Goal: Task Accomplishment & Management: Manage account settings

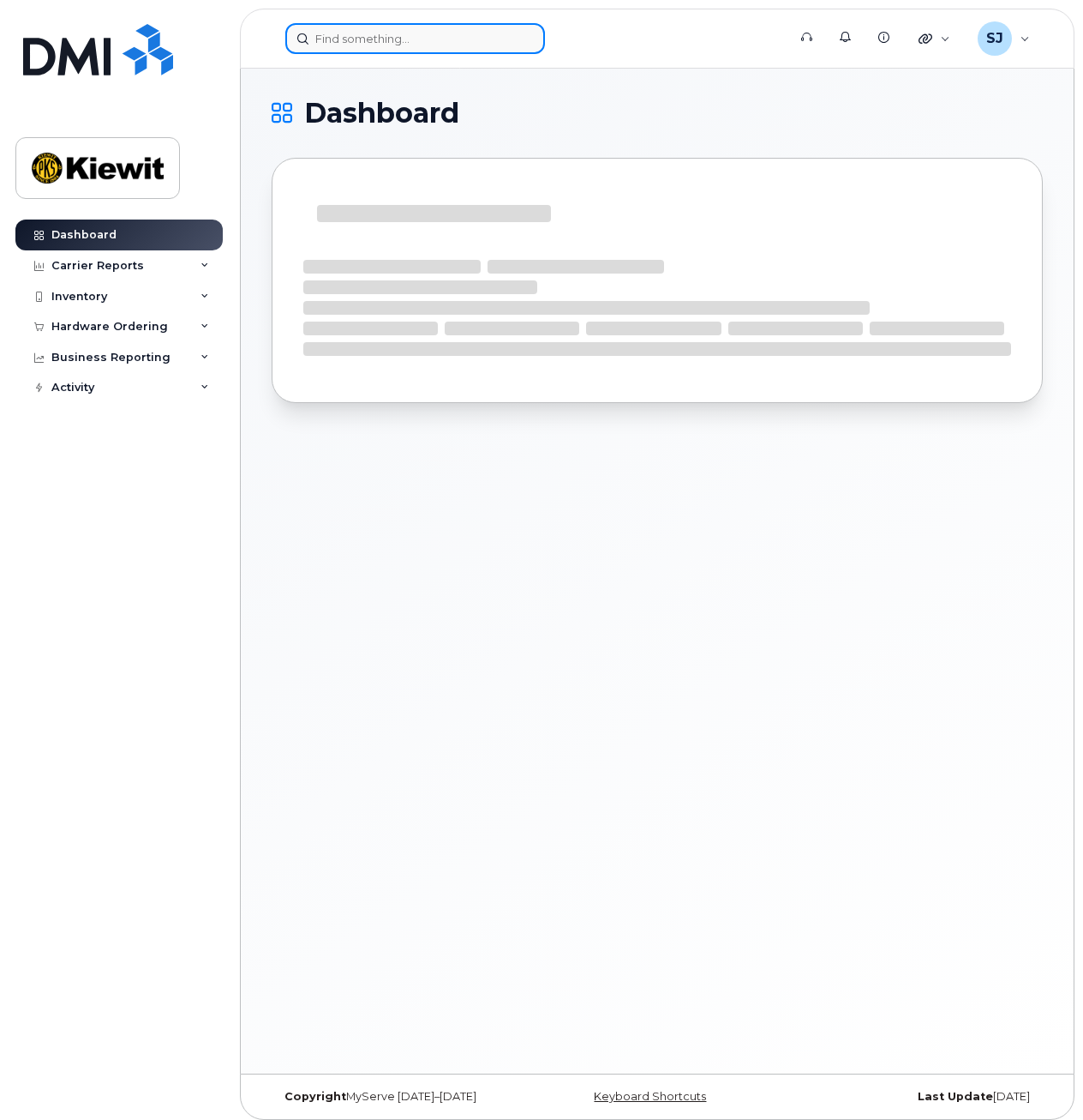
click at [439, 47] on input at bounding box center [414, 38] width 259 height 31
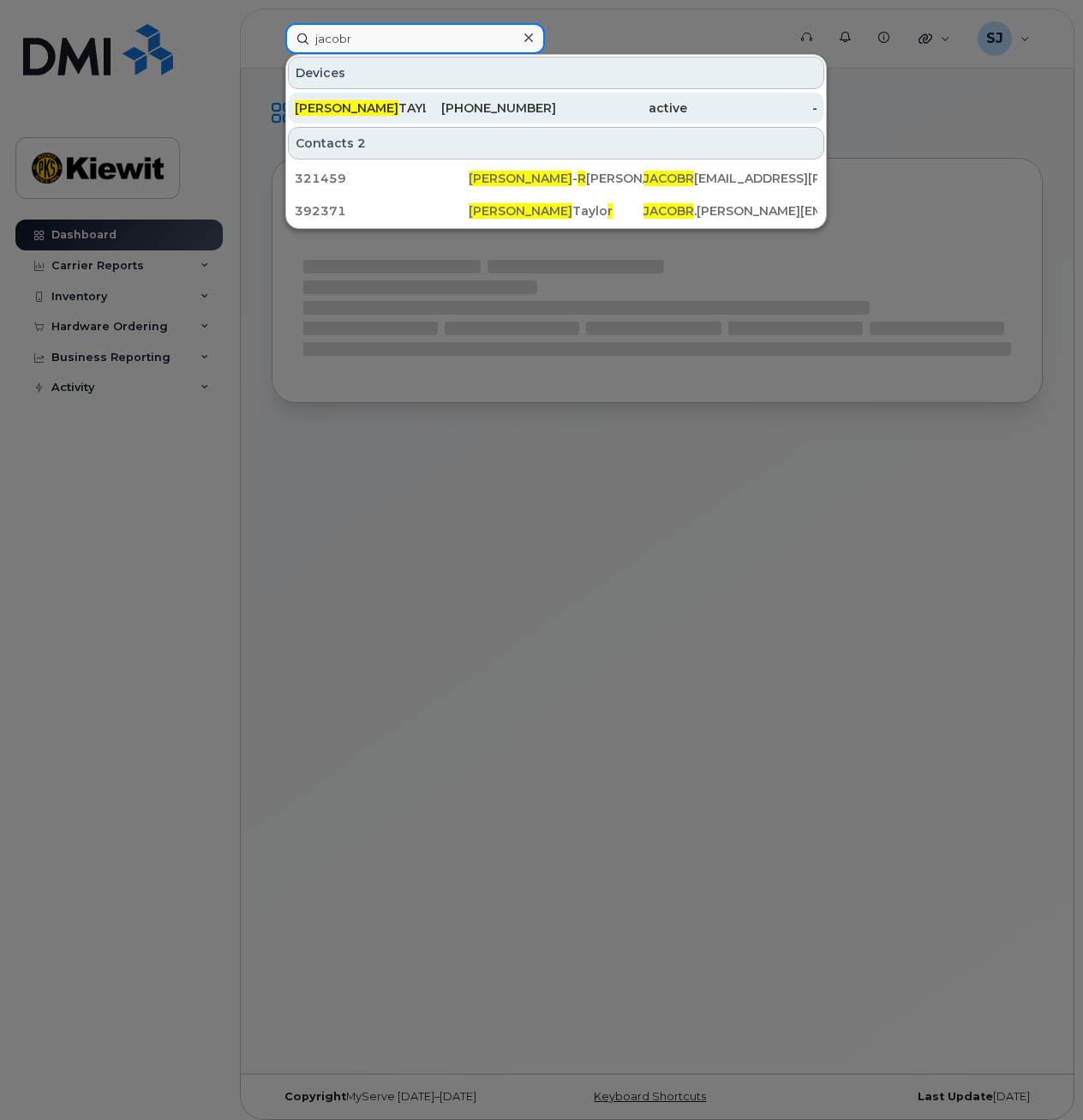
type input "jacobr"
click at [499, 118] on div "[PHONE_NUMBER]" at bounding box center [492, 107] width 131 height 31
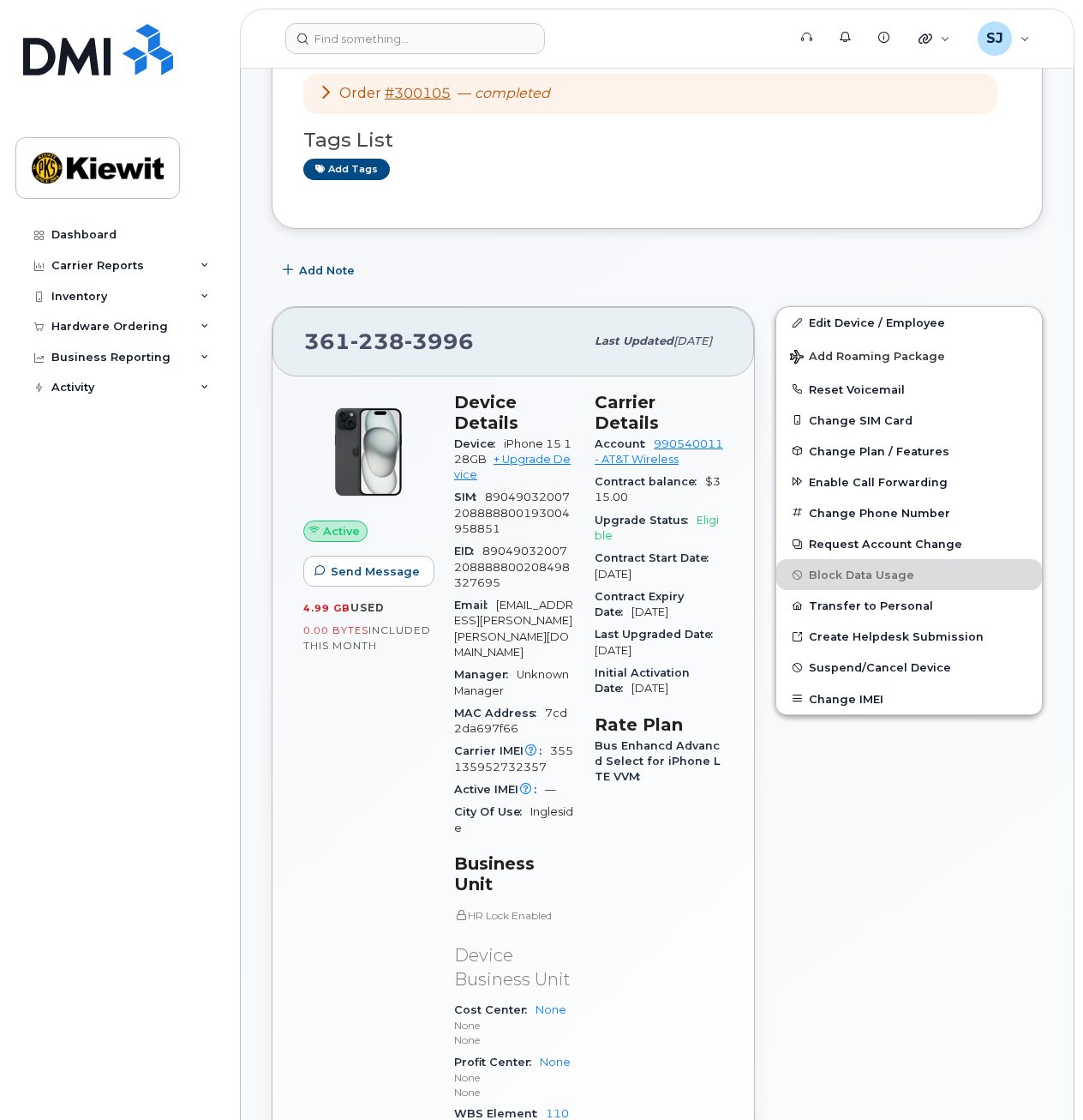
scroll to position [147, 0]
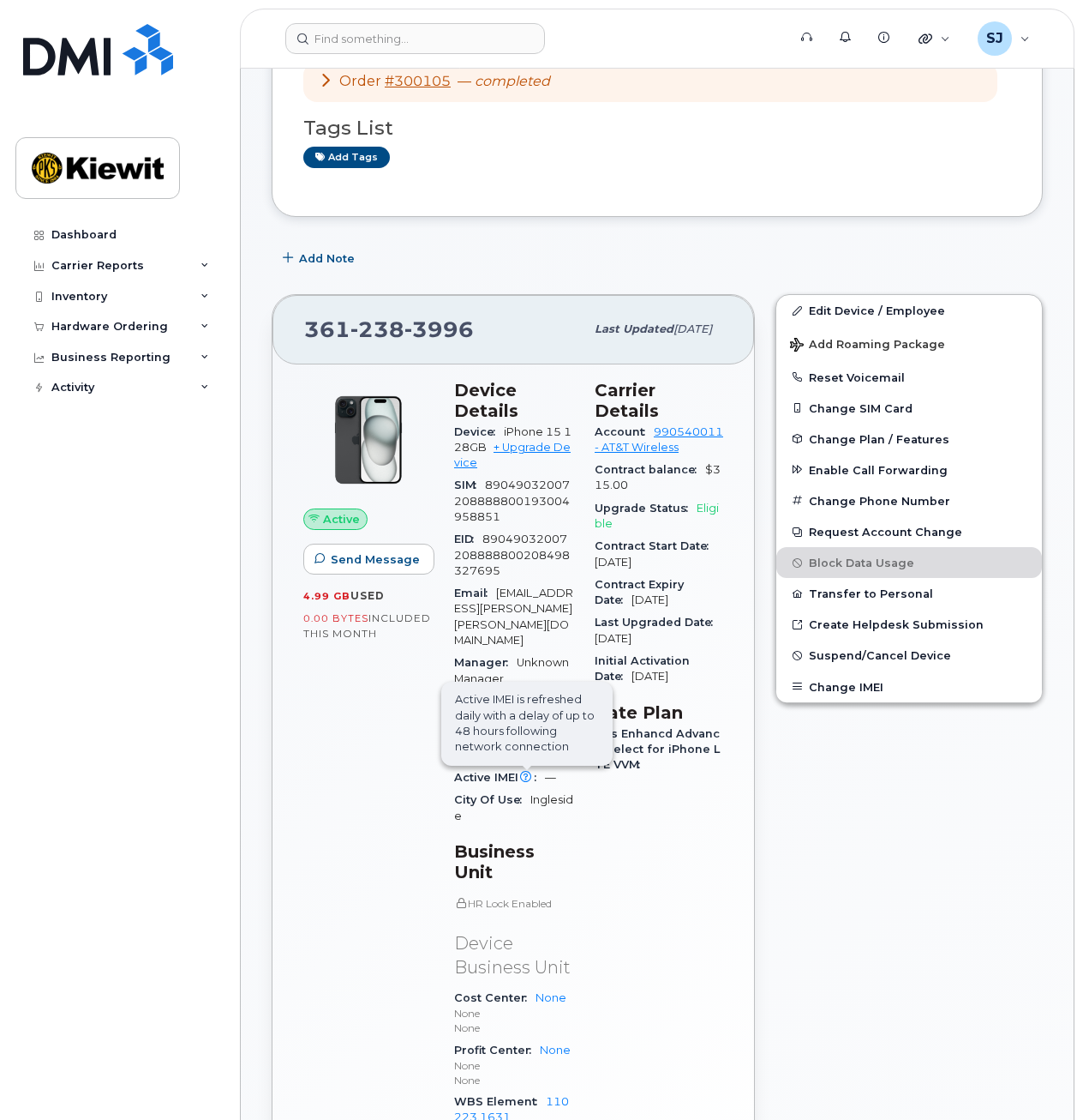
click at [528, 740] on span "Active IMEI is refreshed daily with a delay of up to 48 hours following network…" at bounding box center [527, 723] width 172 height 84
click at [833, 682] on button "Change IMEI" at bounding box center [908, 686] width 265 height 31
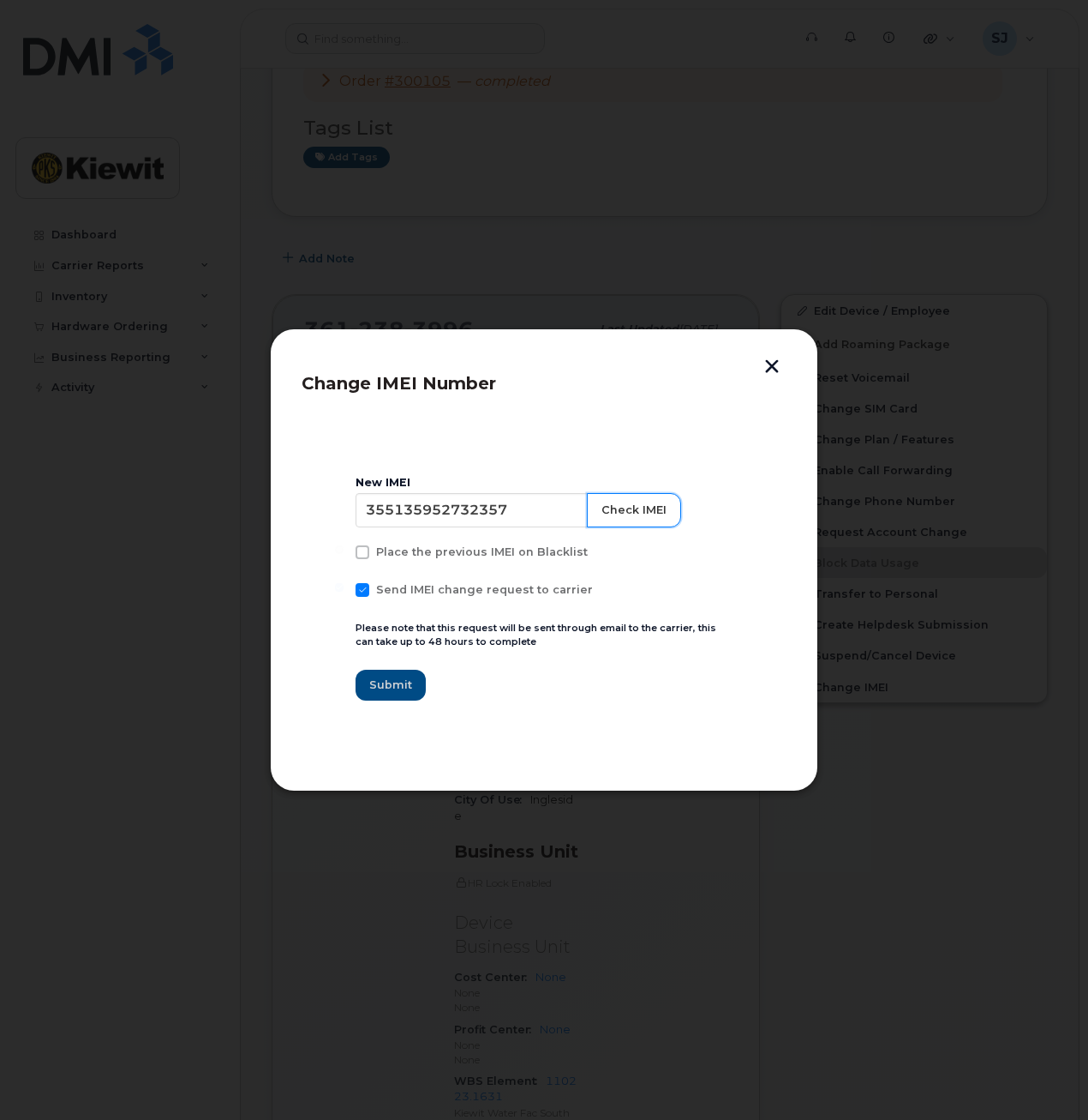
click at [620, 517] on button "Check IMEI" at bounding box center [634, 510] width 94 height 35
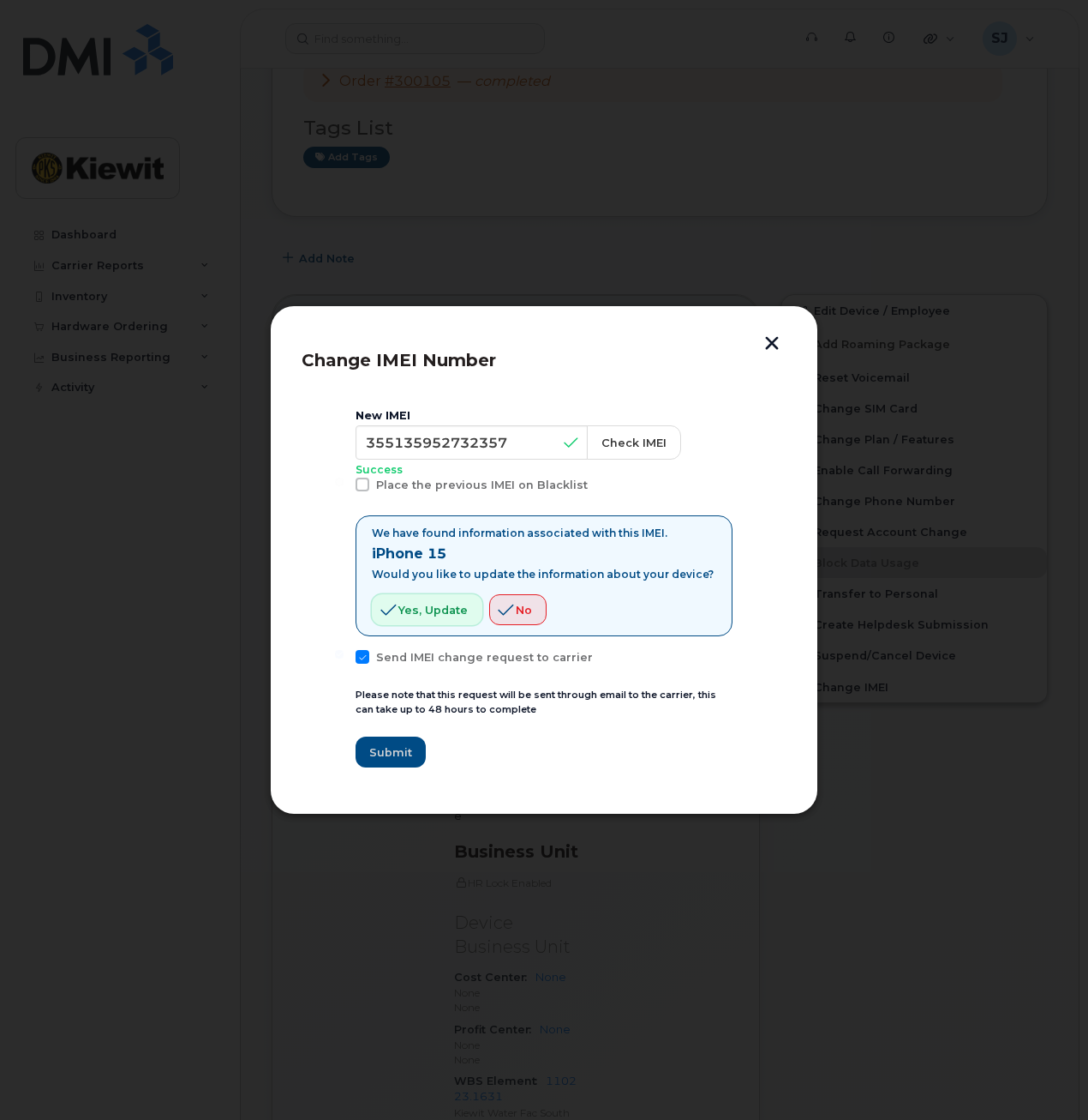
click at [419, 606] on span "Yes, update" at bounding box center [433, 610] width 70 height 16
click at [414, 609] on span "Yes, update" at bounding box center [433, 610] width 70 height 16
click at [381, 610] on icon "button" at bounding box center [389, 610] width 16 height 16
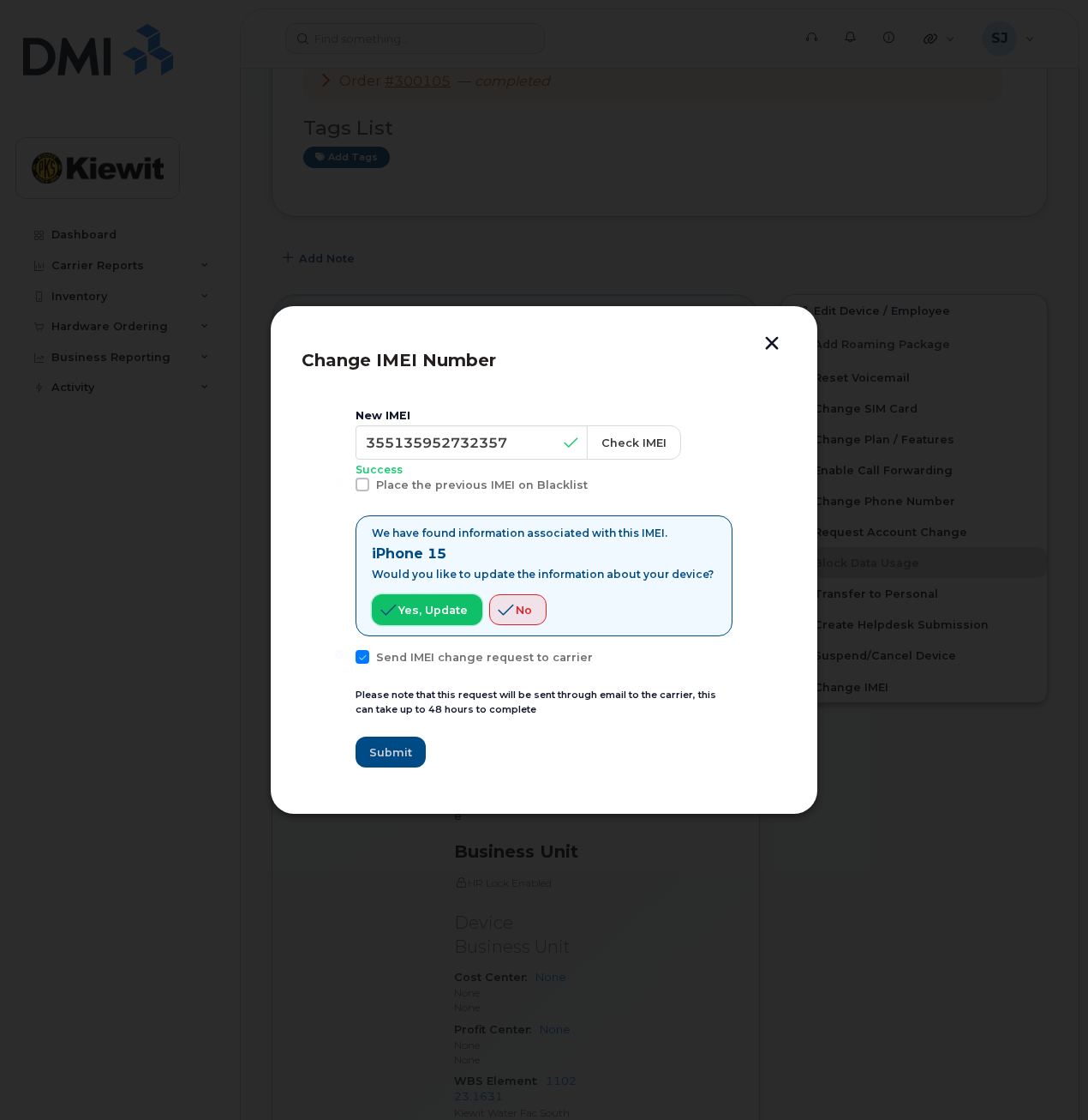
click at [389, 613] on icon "button" at bounding box center [389, 610] width 16 height 16
click at [767, 344] on button "button" at bounding box center [772, 345] width 26 height 18
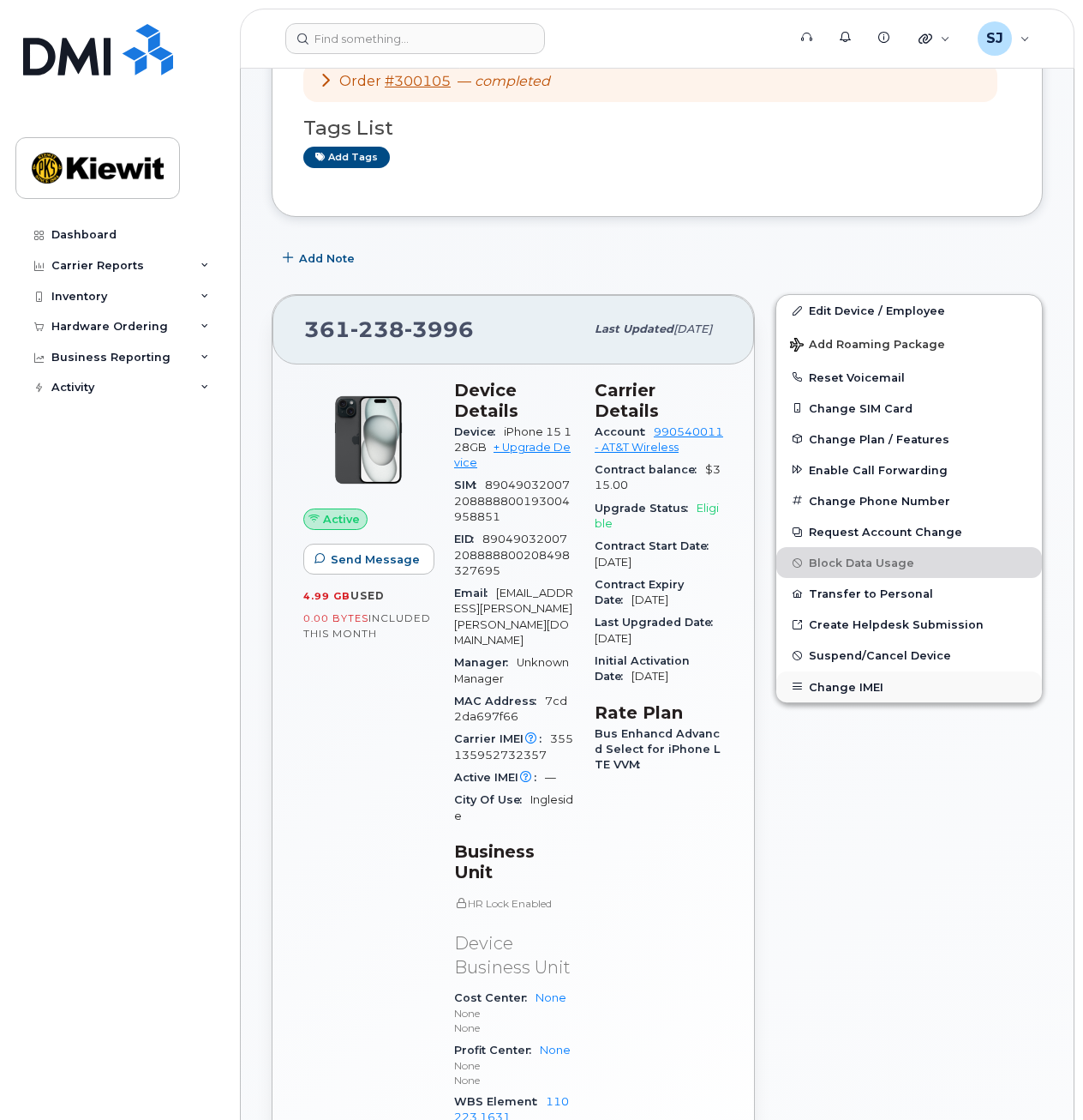
click at [828, 683] on button "Change IMEI" at bounding box center [908, 686] width 265 height 31
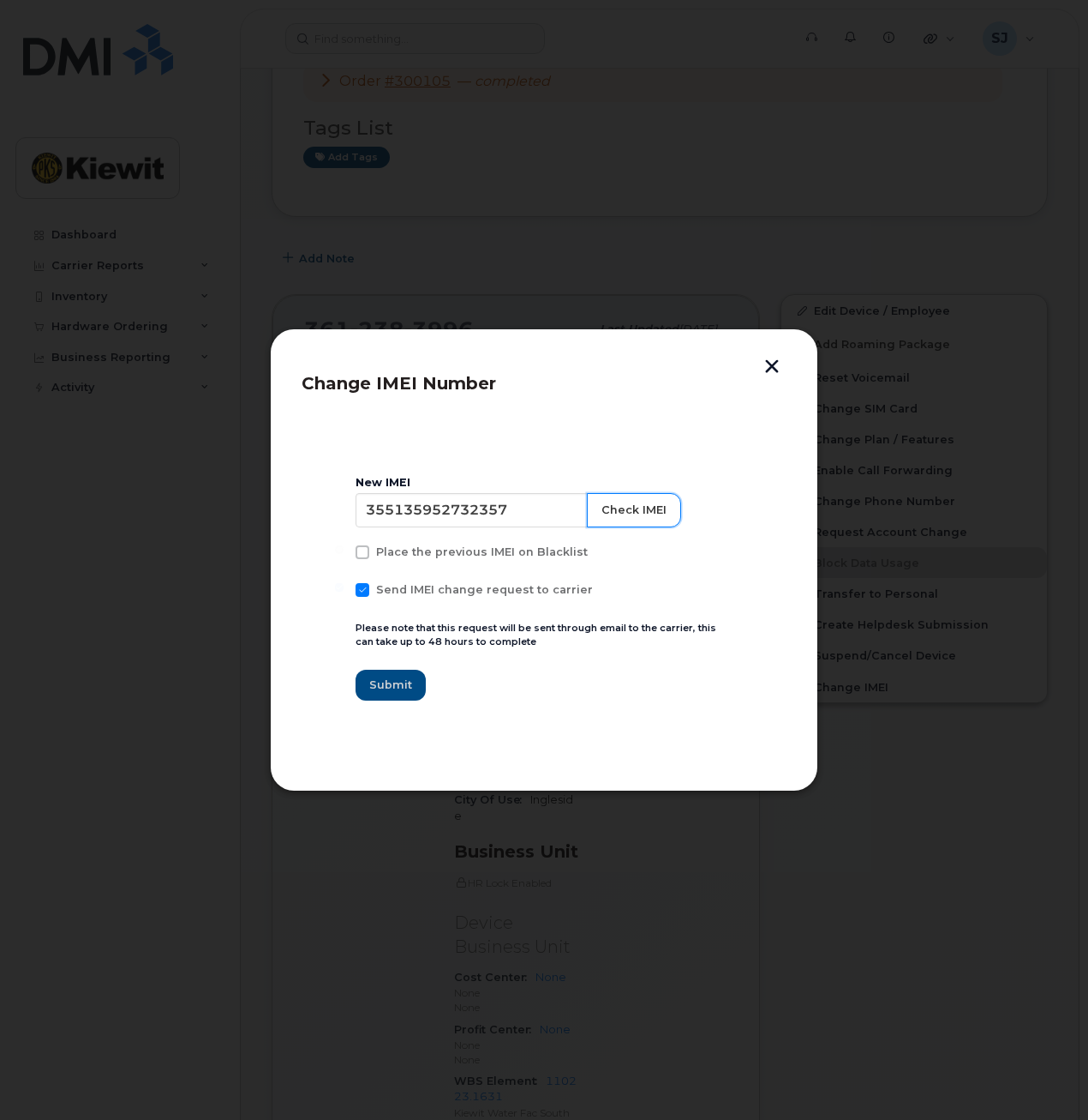
click at [595, 504] on button "Check IMEI" at bounding box center [634, 510] width 94 height 35
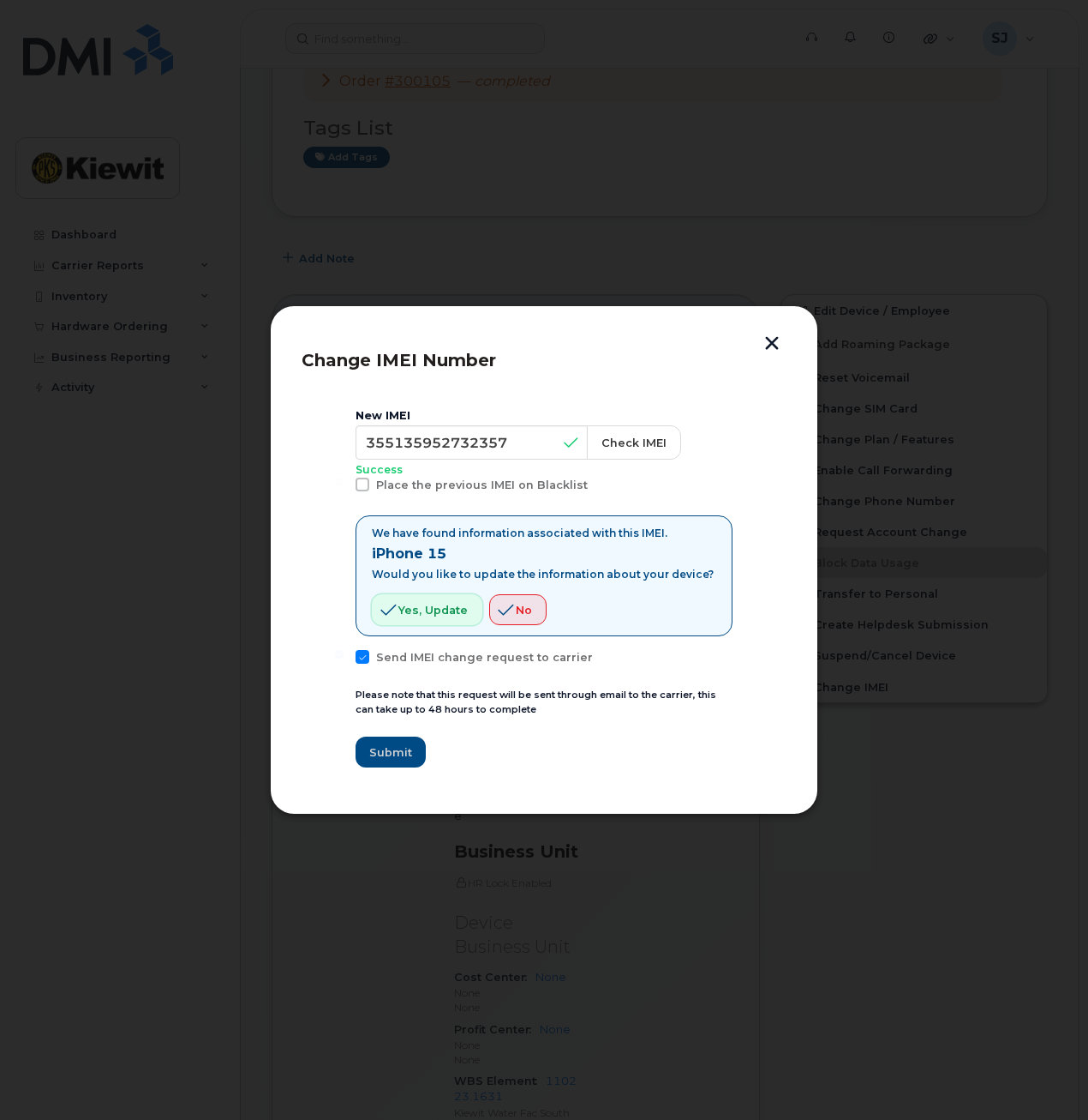
click at [441, 620] on button "Yes, update" at bounding box center [426, 609] width 110 height 31
click at [776, 340] on button "button" at bounding box center [772, 345] width 26 height 18
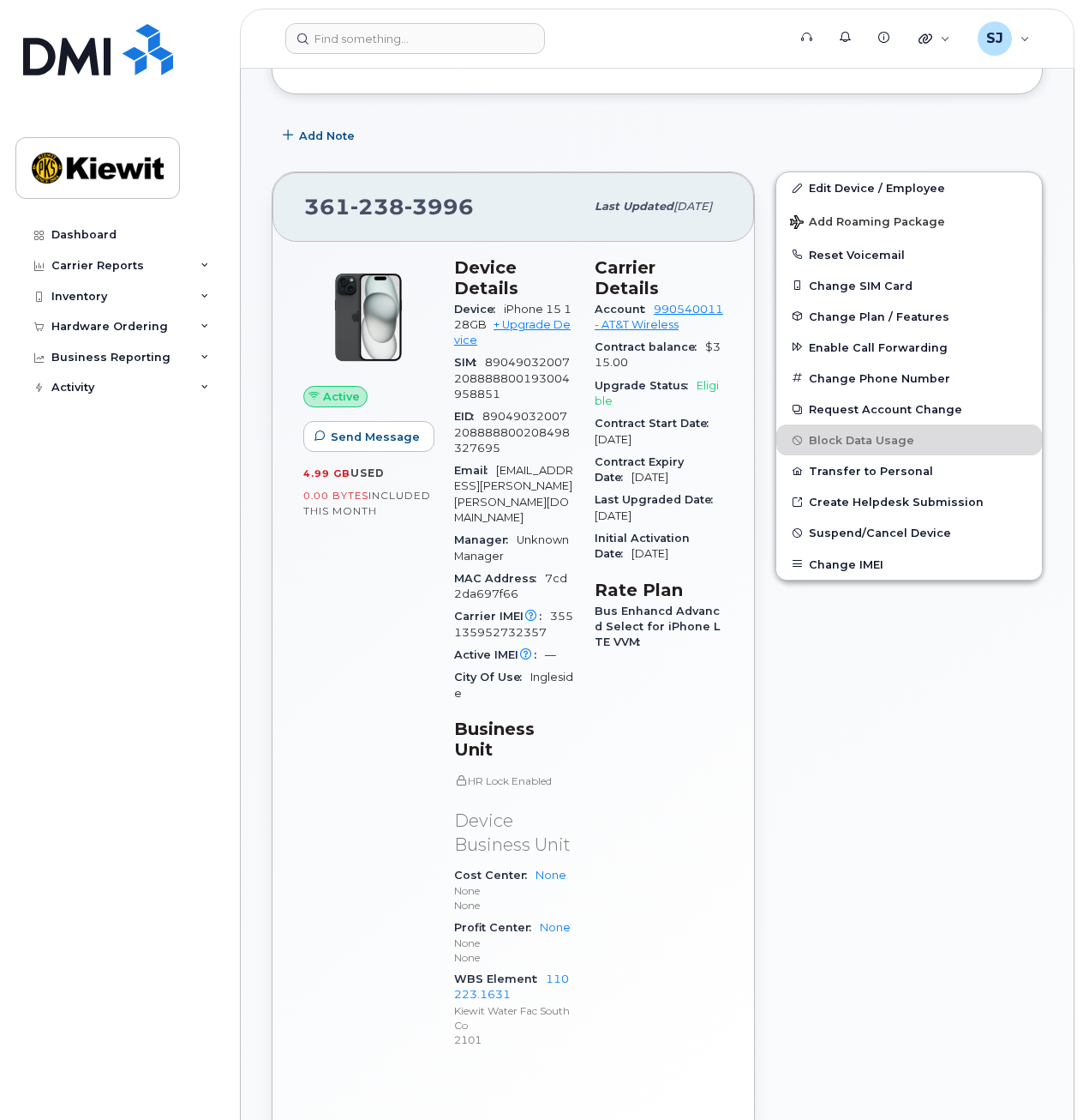
scroll to position [274, 0]
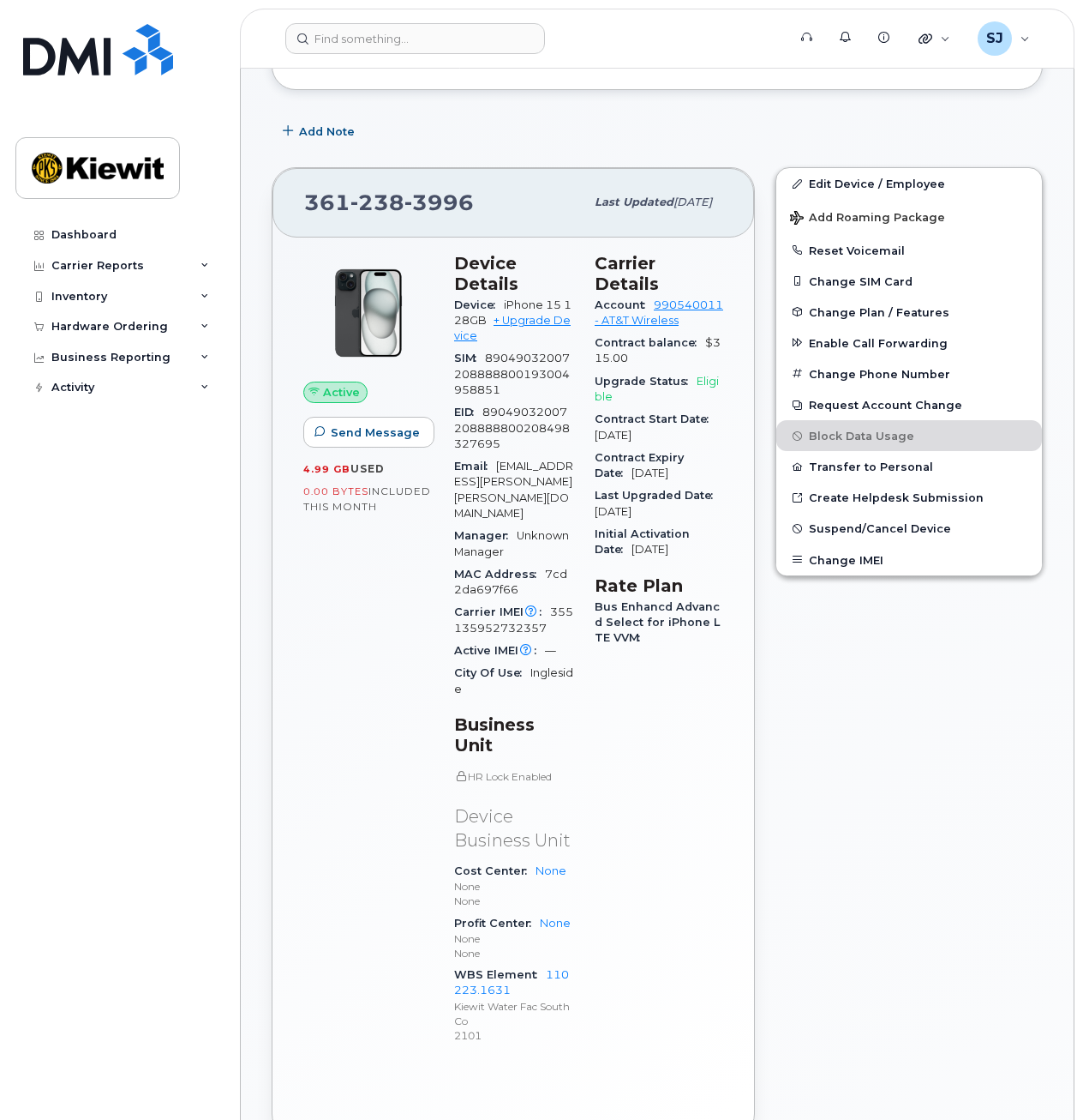
click at [818, 702] on div "Edit Device / Employee Add Roaming Package Reset Voicemail Change SIM Card Chan…" at bounding box center [909, 652] width 288 height 991
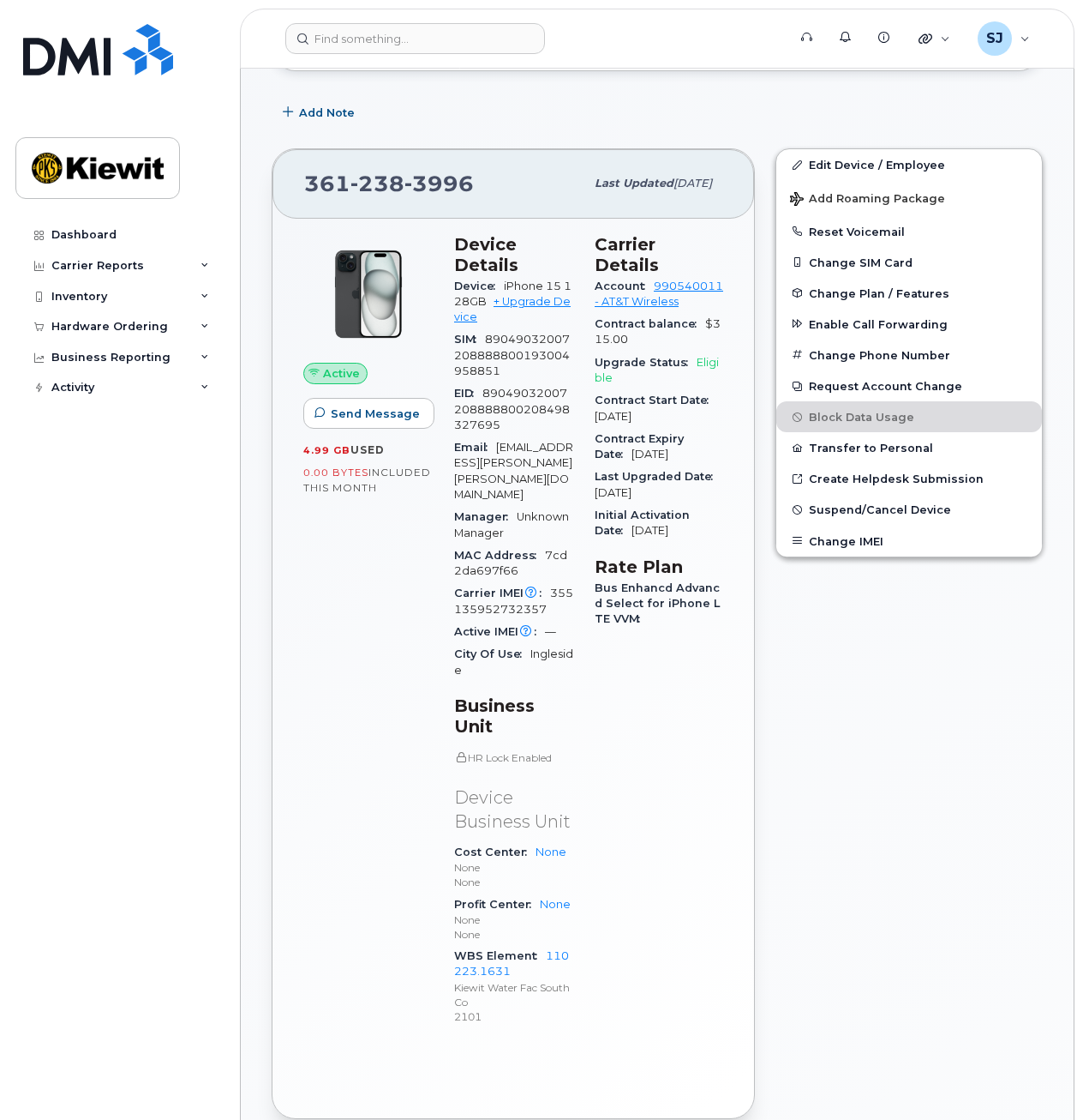
scroll to position [287, 0]
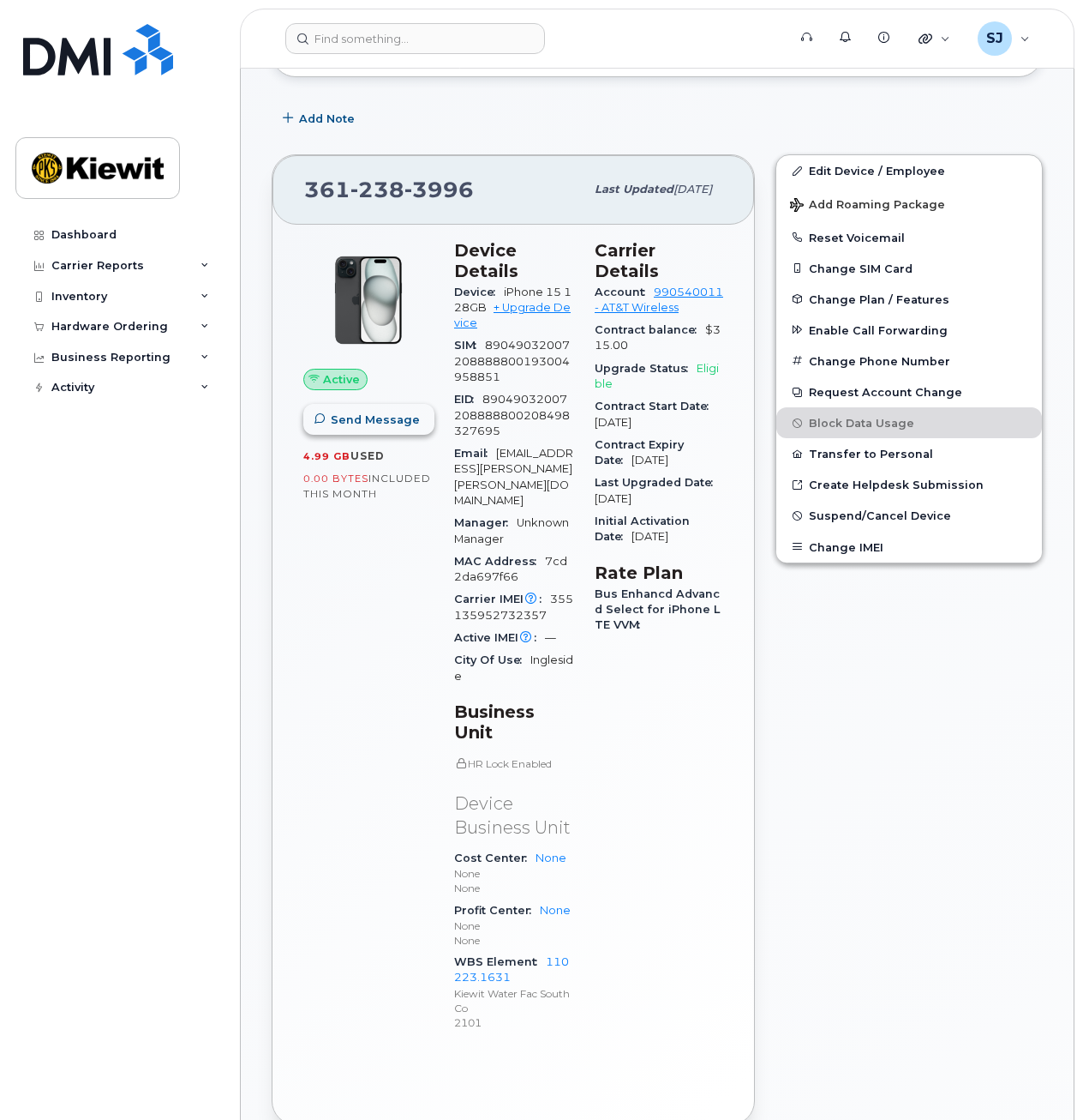
click at [345, 427] on span "Send Message" at bounding box center [376, 419] width 89 height 16
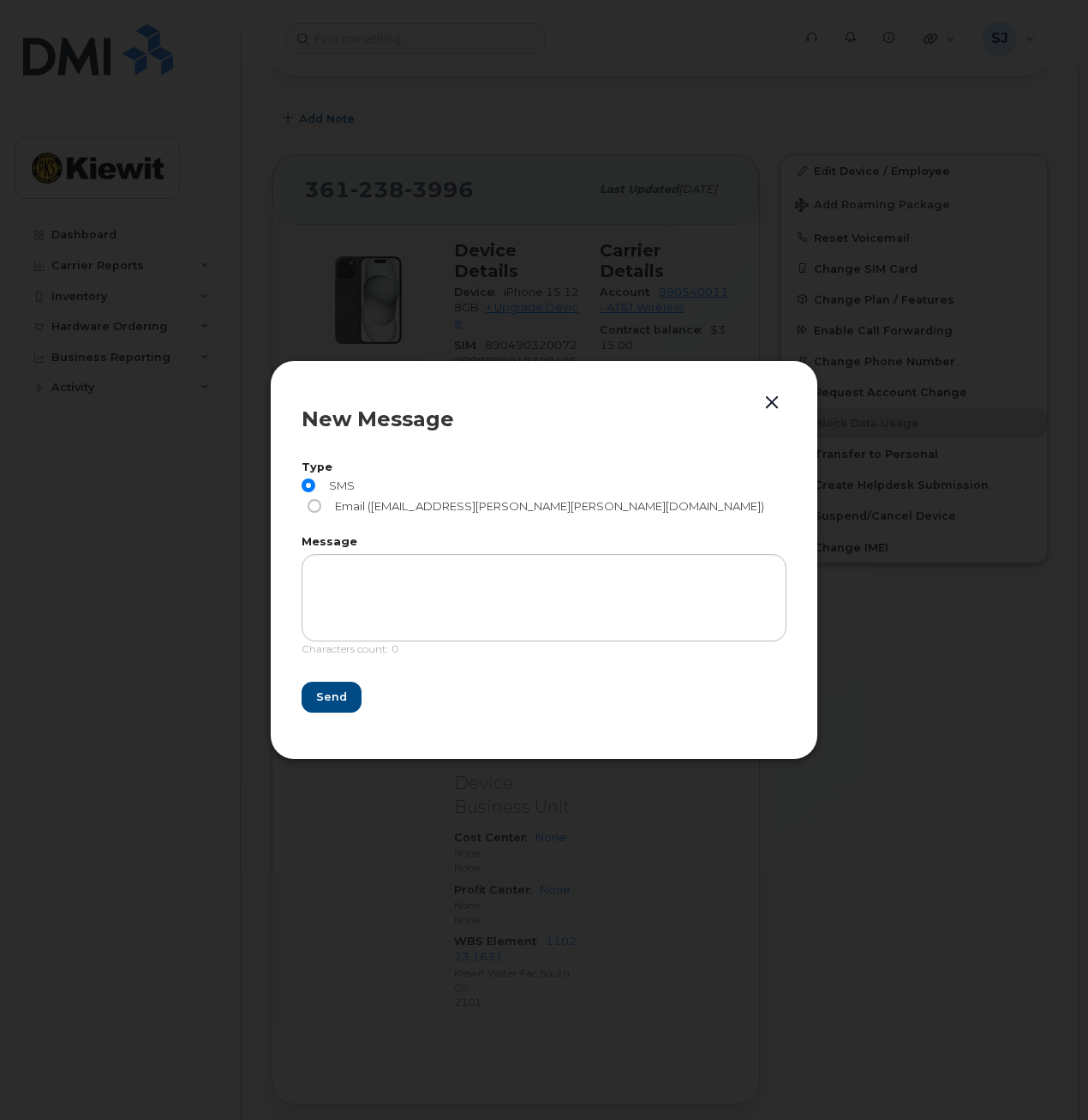
click at [781, 414] on button "button" at bounding box center [772, 402] width 26 height 24
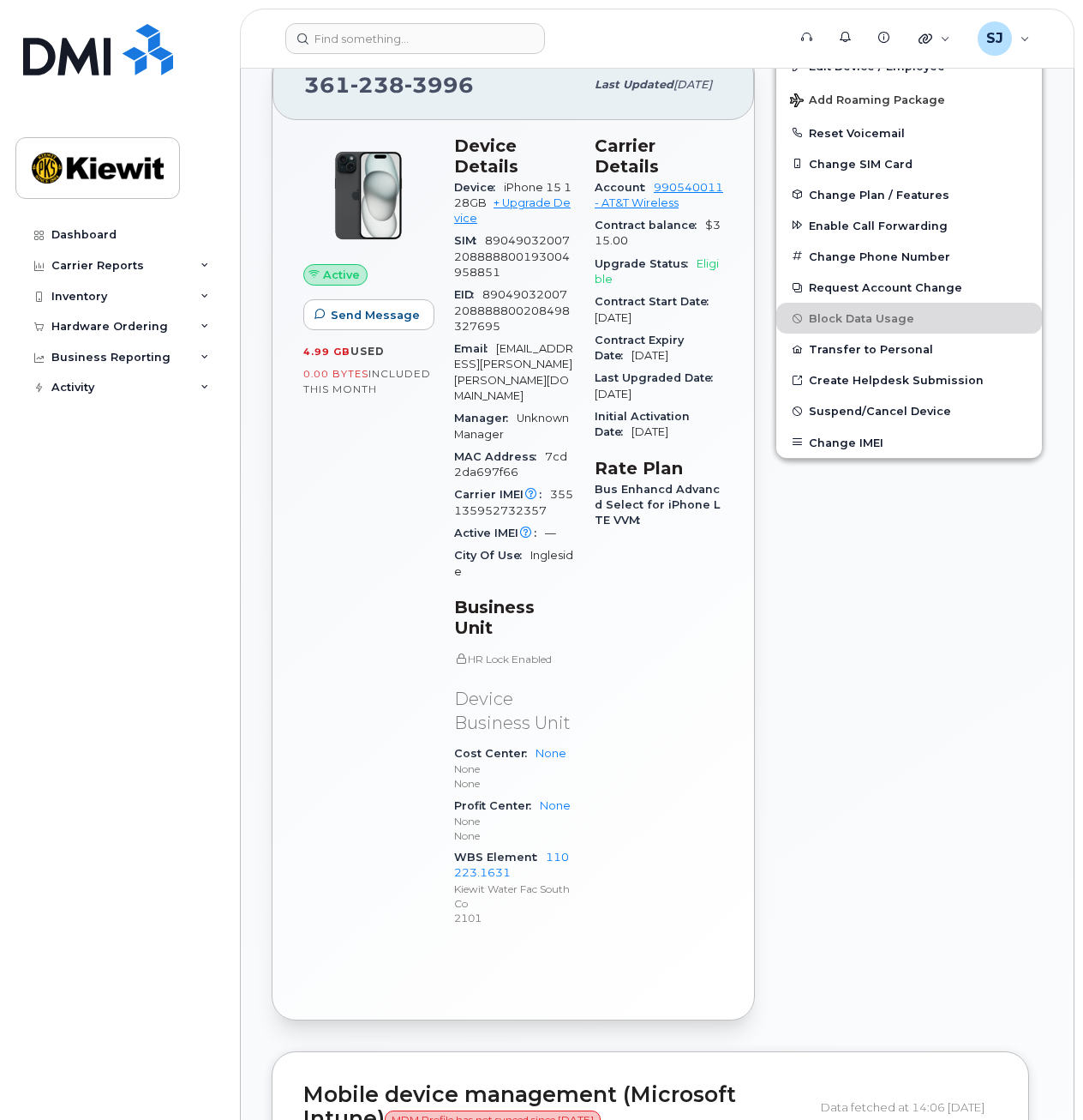
scroll to position [441, 0]
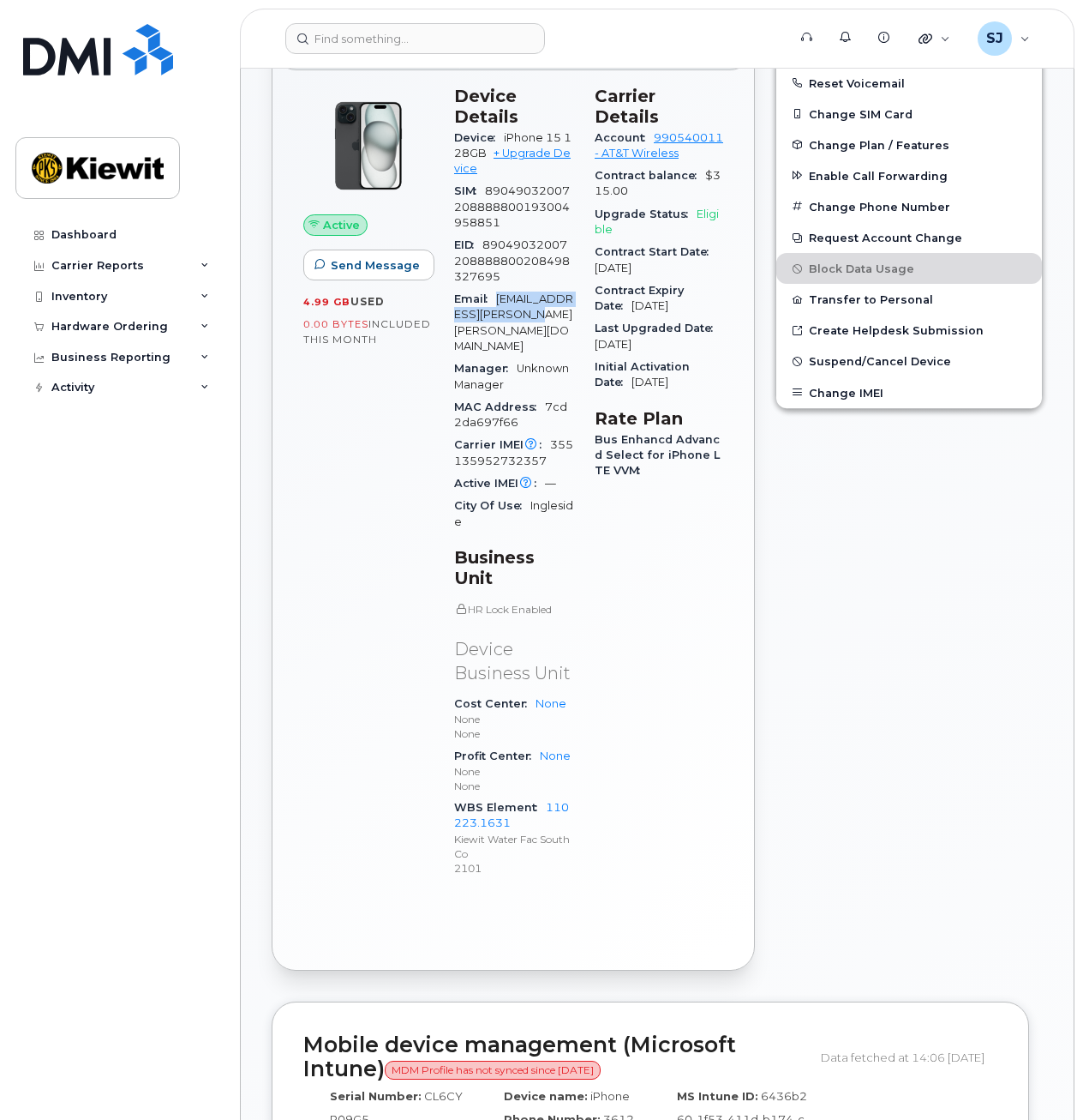
drag, startPoint x: 557, startPoint y: 313, endPoint x: 500, endPoint y: 299, distance: 58.7
click at [500, 299] on div "Email JACOBR.TAYLOR@KIEWIT.COM" at bounding box center [514, 323] width 120 height 70
click at [500, 299] on span "JACOBR.TAYLOR@KIEWIT.COM" at bounding box center [514, 322] width 119 height 60
click at [111, 505] on div "Dashboard Carrier Reports Monthly Billing Data Daily Data Pooling Average Costi…" at bounding box center [121, 657] width 212 height 875
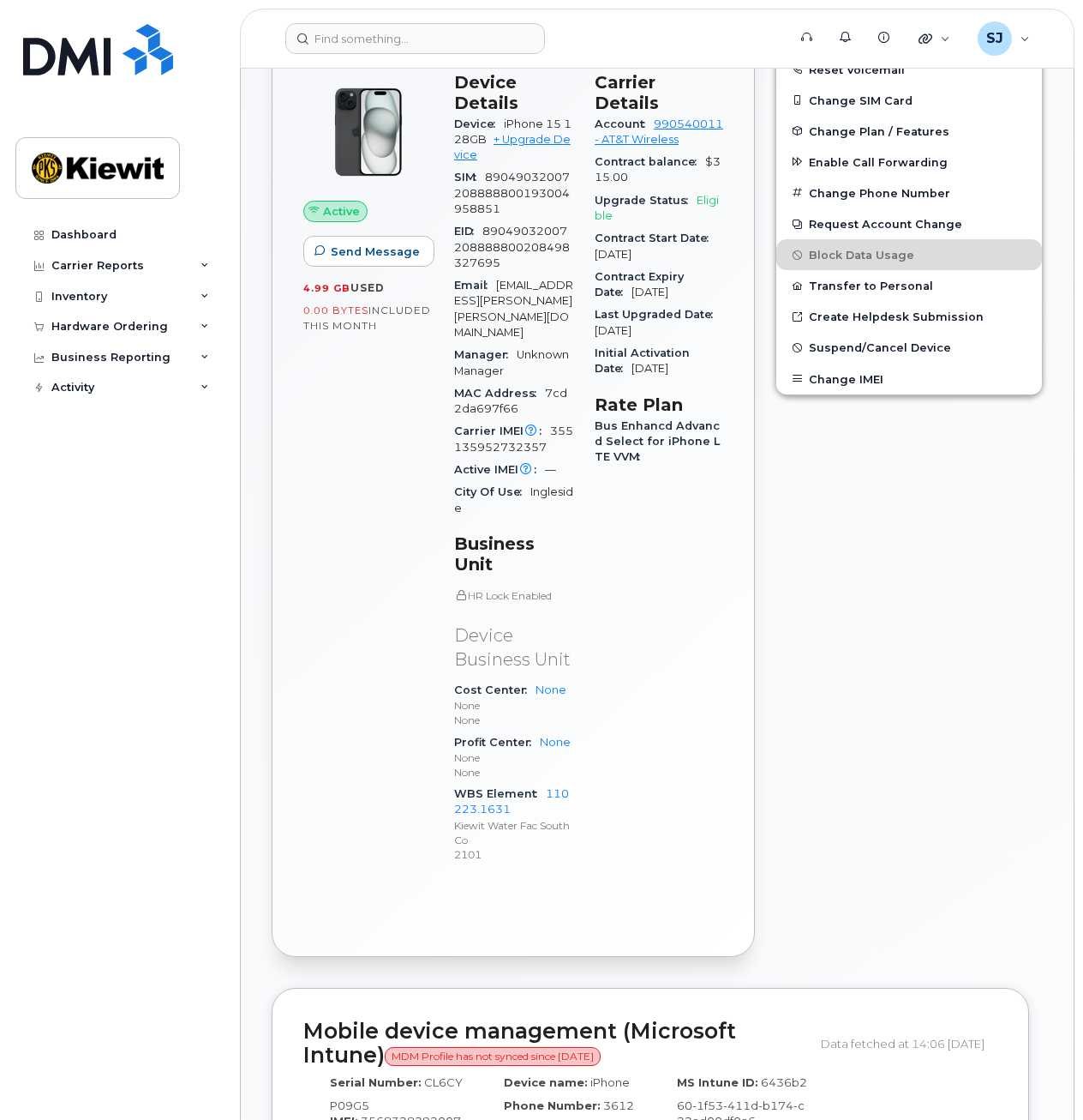
scroll to position [464, 0]
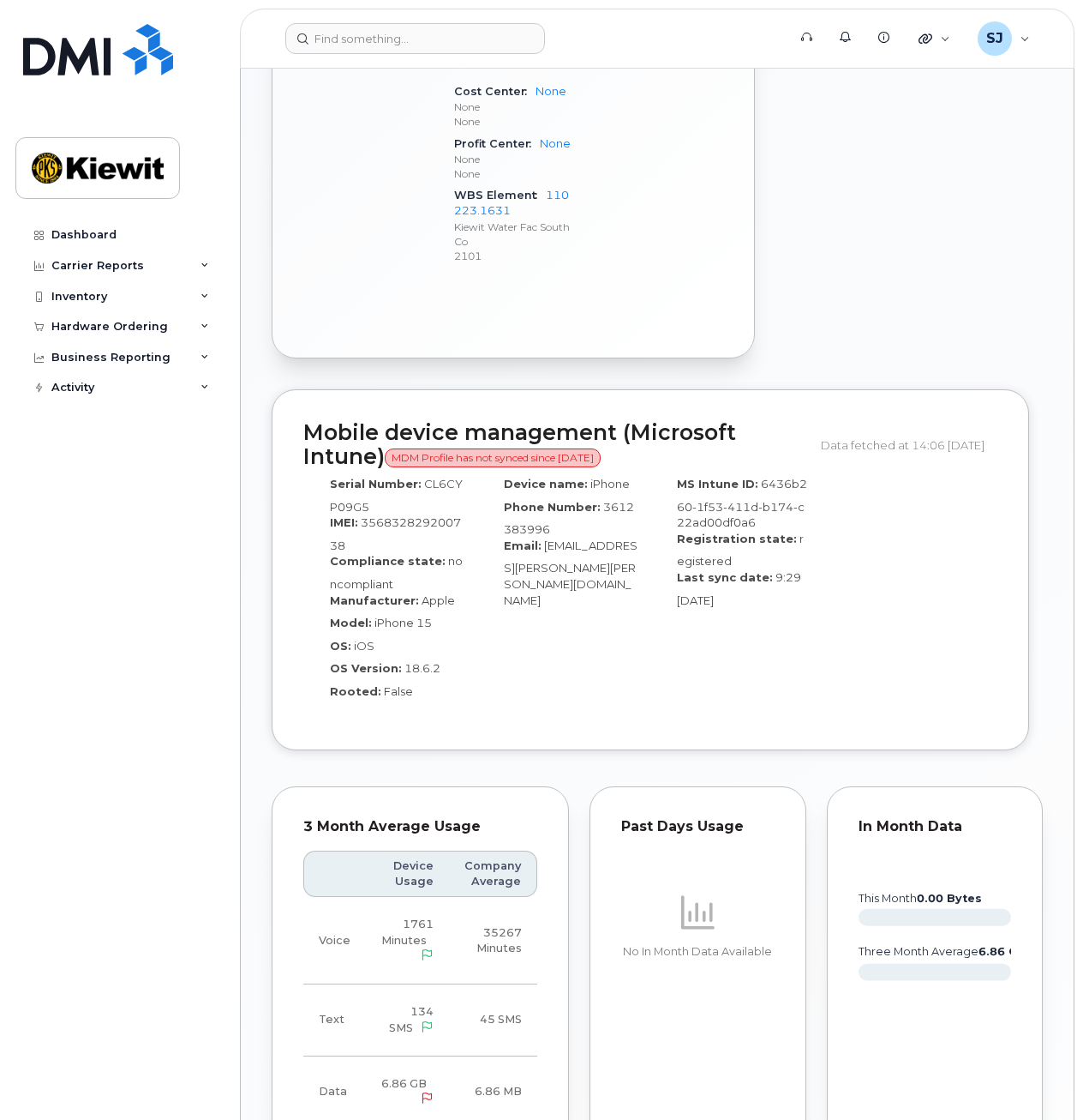
scroll to position [1054, 0]
drag, startPoint x: 302, startPoint y: 375, endPoint x: 382, endPoint y: 400, distance: 83.8
click at [382, 400] on div "Mobile device management (Microsoft Intune) MDM Profile has not synced since [D…" at bounding box center [650, 568] width 758 height 361
drag, startPoint x: 382, startPoint y: 400, endPoint x: 271, endPoint y: 397, distance: 111.0
click at [271, 397] on div "Mobile device management (Microsoft Intune) MDM Profile has not synced since 5 …" at bounding box center [650, 568] width 758 height 361
